Goal: Navigation & Orientation: Go to known website

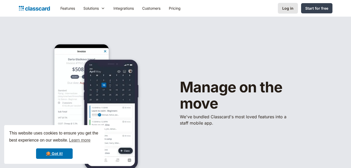
click at [298, 11] on link "Log in" at bounding box center [288, 8] width 20 height 11
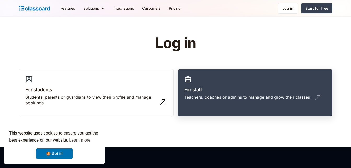
click at [245, 76] on link "For staff Teachers, coaches or admins to manage and grow their classes" at bounding box center [255, 93] width 155 height 48
